Goal: Find specific page/section: Find specific page/section

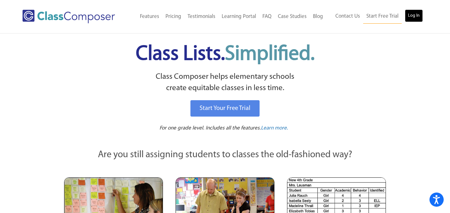
click at [413, 15] on link "Log In" at bounding box center [413, 15] width 18 height 13
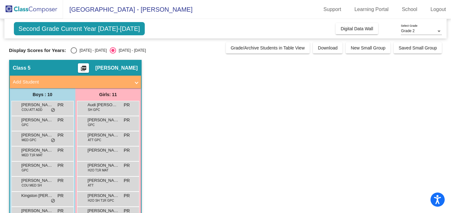
click at [424, 31] on div "Grade 2" at bounding box center [418, 31] width 35 height 4
click at [424, 31] on span "Grade 2" at bounding box center [421, 31] width 41 height 11
click at [424, 31] on div "Grade 2" at bounding box center [418, 31] width 35 height 4
click at [424, 31] on span "Grade 2" at bounding box center [421, 31] width 41 height 11
click at [391, 28] on div "Incoming Digital Data Wall" at bounding box center [387, 28] width 102 height 11
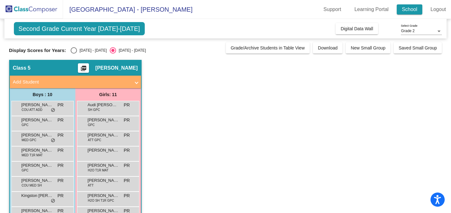
click at [403, 12] on link "School" at bounding box center [410, 9] width 26 height 10
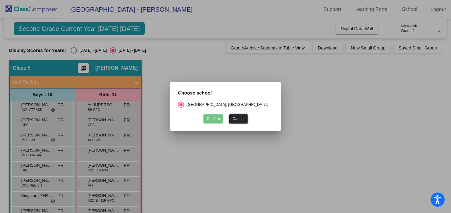
click at [233, 119] on button "Cancel" at bounding box center [238, 119] width 18 height 9
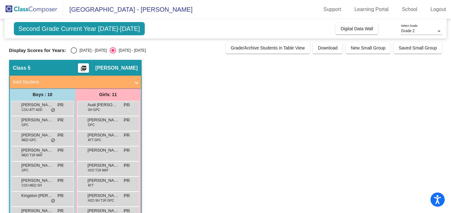
click at [290, 82] on app-classroom "Class 5 picture_as_pdf Patrick Ruszkowski Add Student First Name Last Name Stud…" at bounding box center [225, 169] width 433 height 218
